Goal: Transaction & Acquisition: Purchase product/service

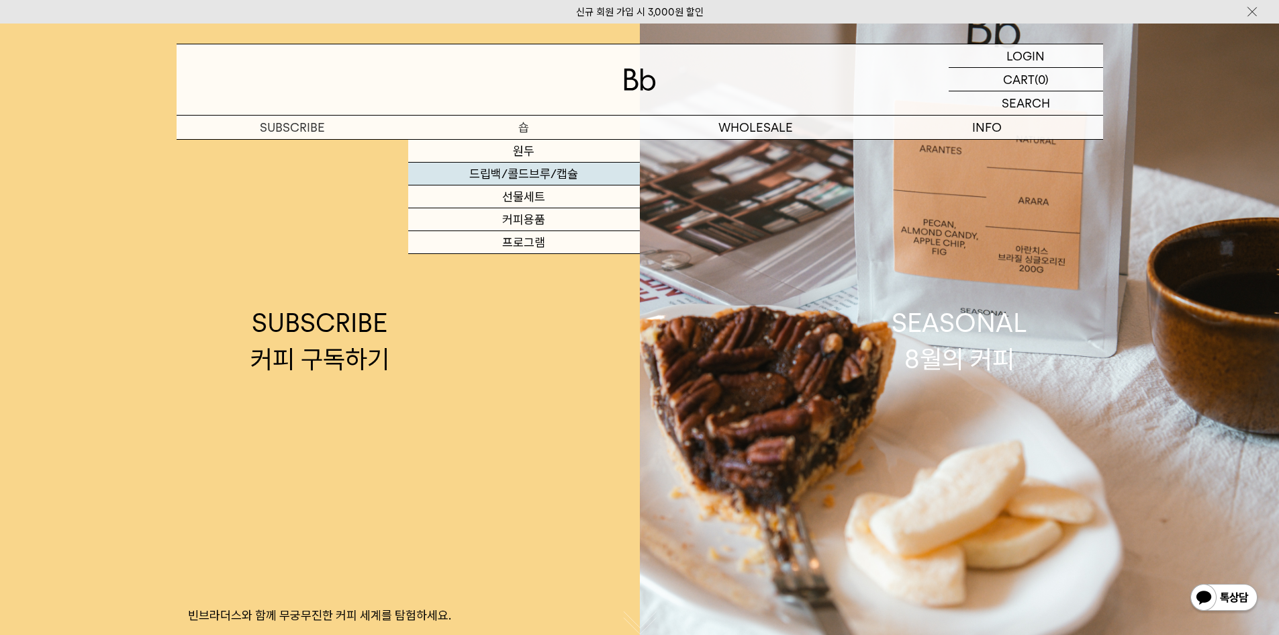
click at [550, 171] on link "드립백/콜드브루/캡슐" at bounding box center [524, 174] width 232 height 23
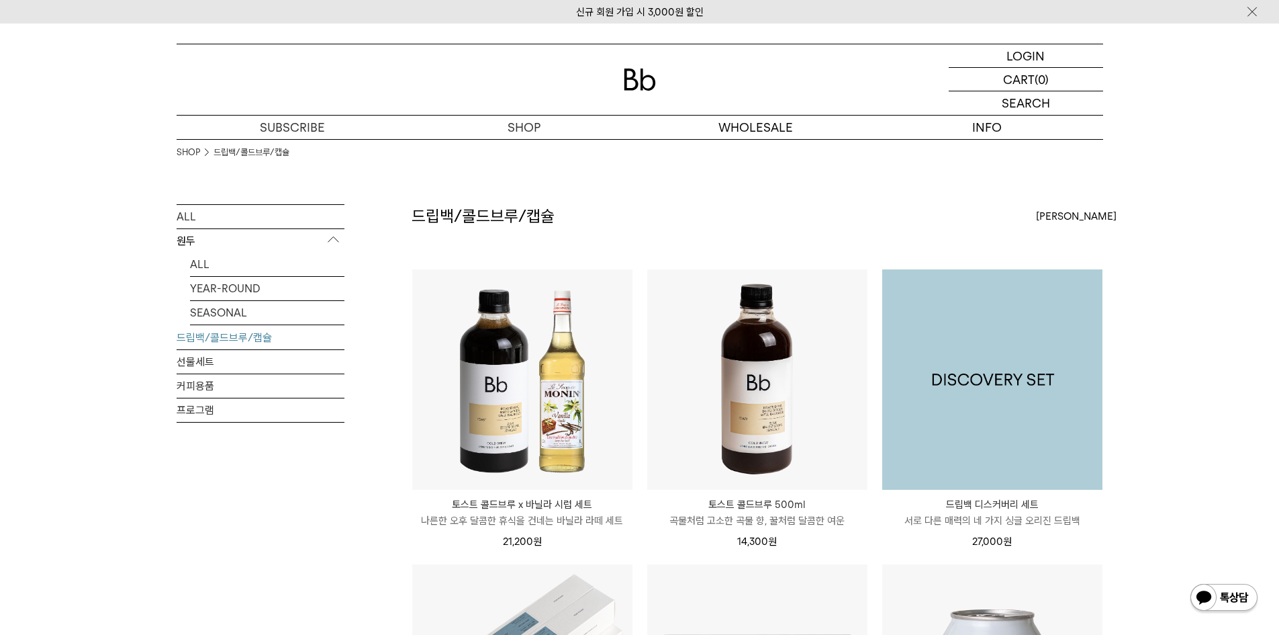
click at [1018, 338] on img at bounding box center [992, 379] width 220 height 220
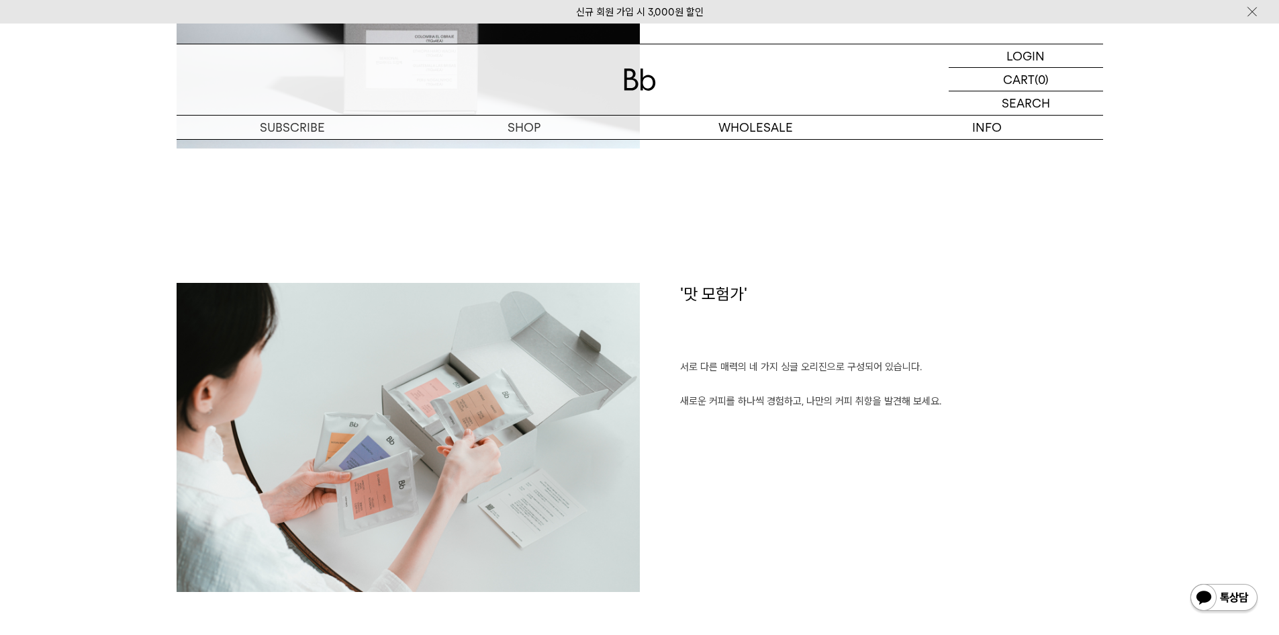
scroll to position [980, 0]
